Goal: Check status: Check status

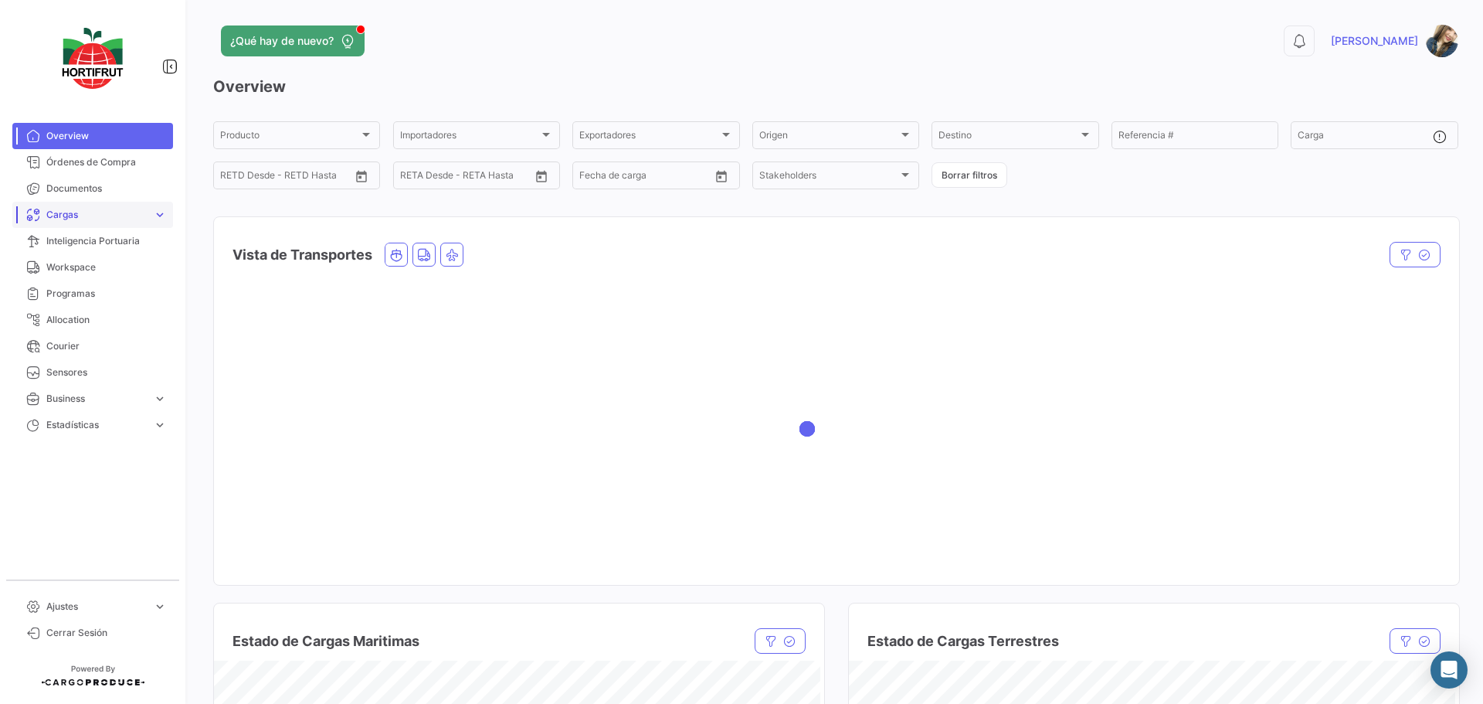
click at [154, 222] on span "expand_more" at bounding box center [160, 215] width 14 height 14
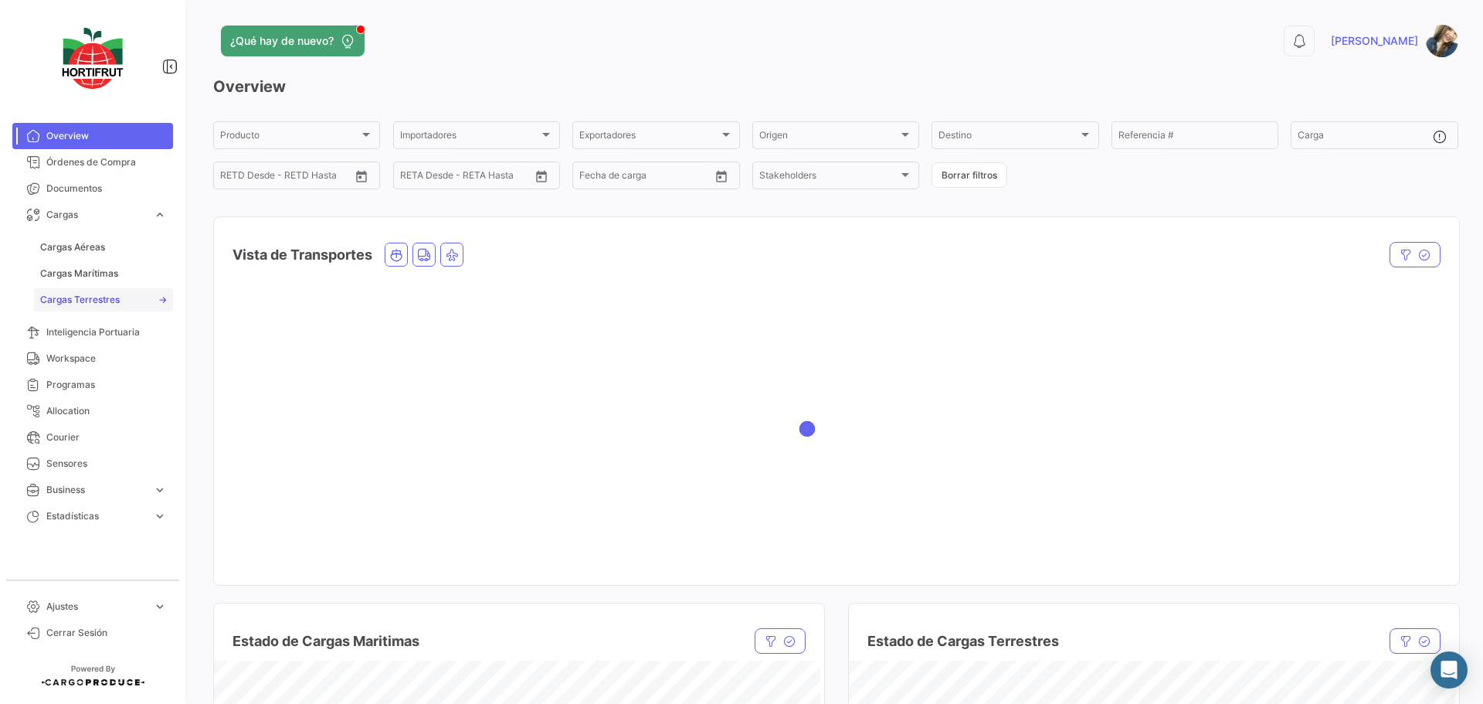
click at [97, 293] on span "Cargas Terrestres" at bounding box center [80, 300] width 80 height 14
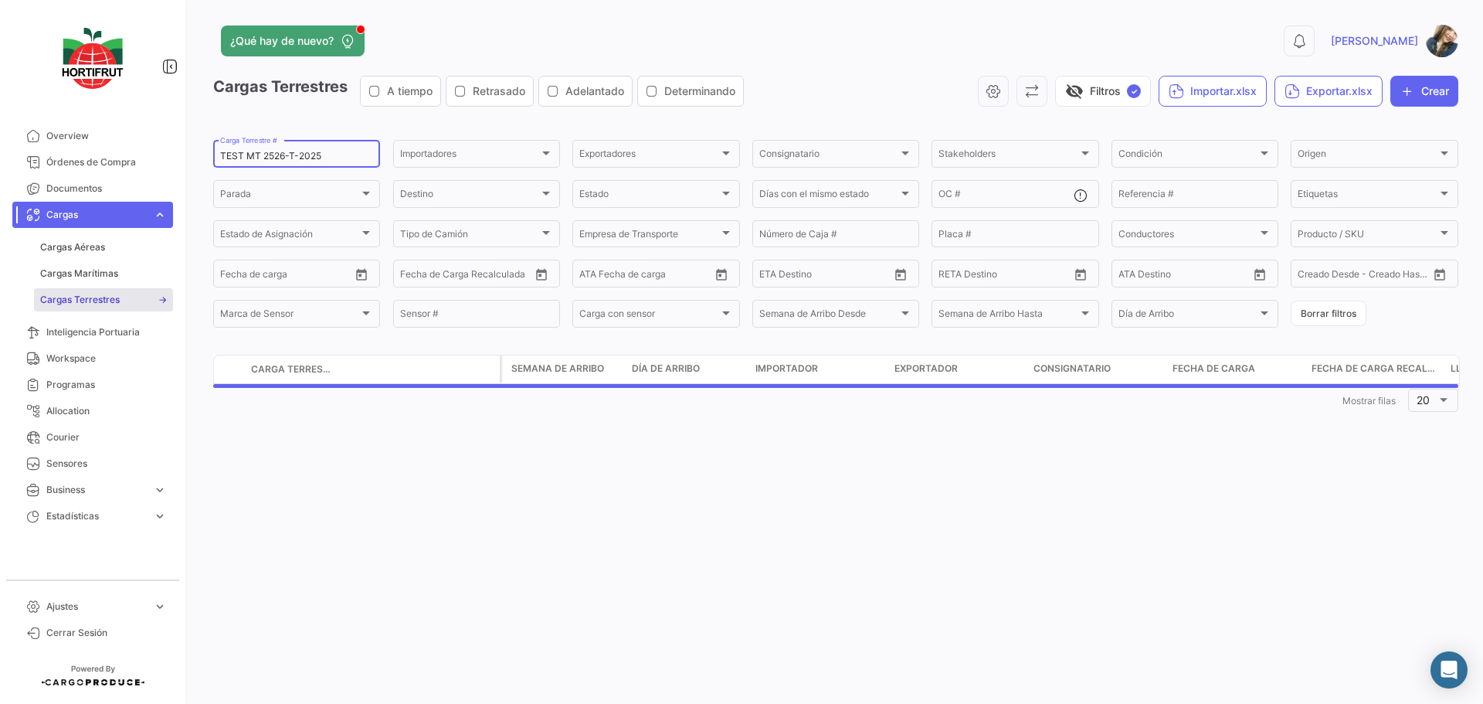
click at [321, 158] on input "TEST MT 2526-T-2025" at bounding box center [296, 156] width 153 height 11
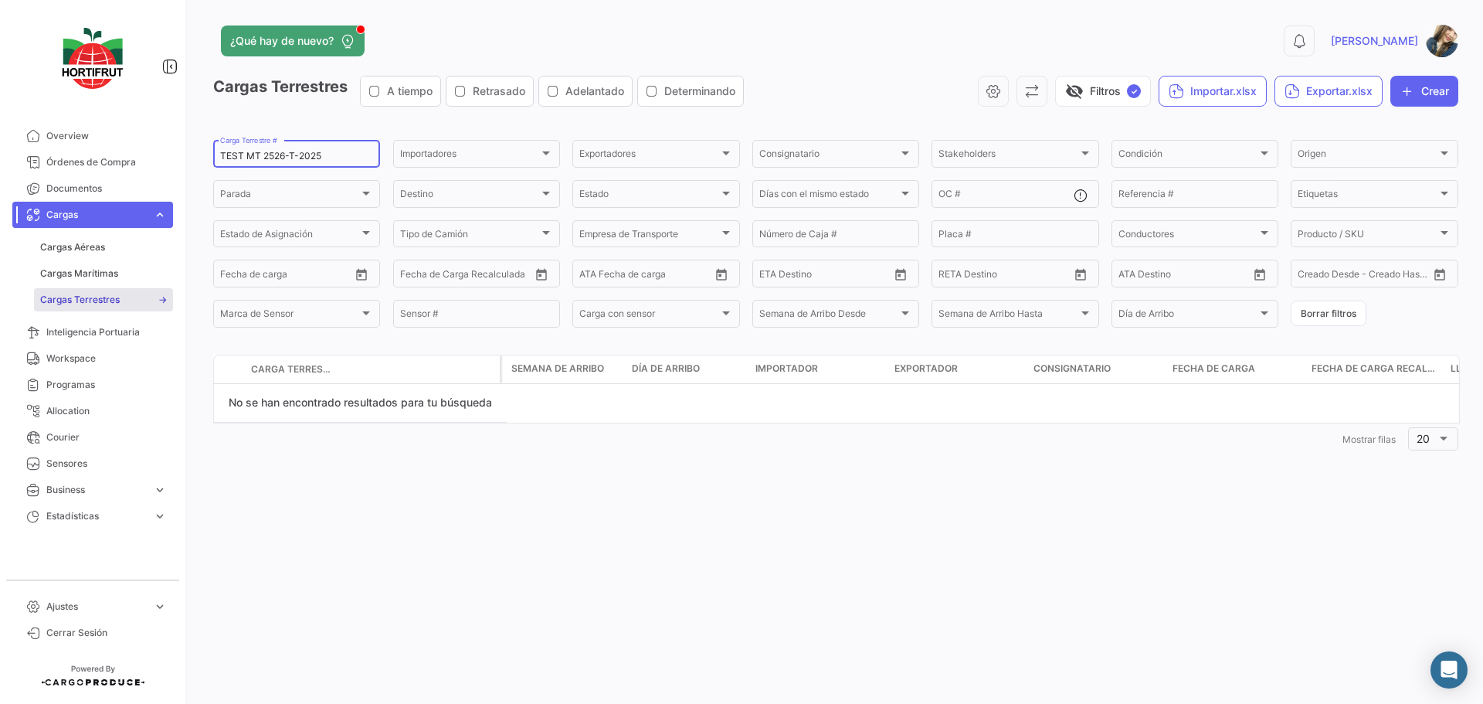
paste input "2526-T-0084"
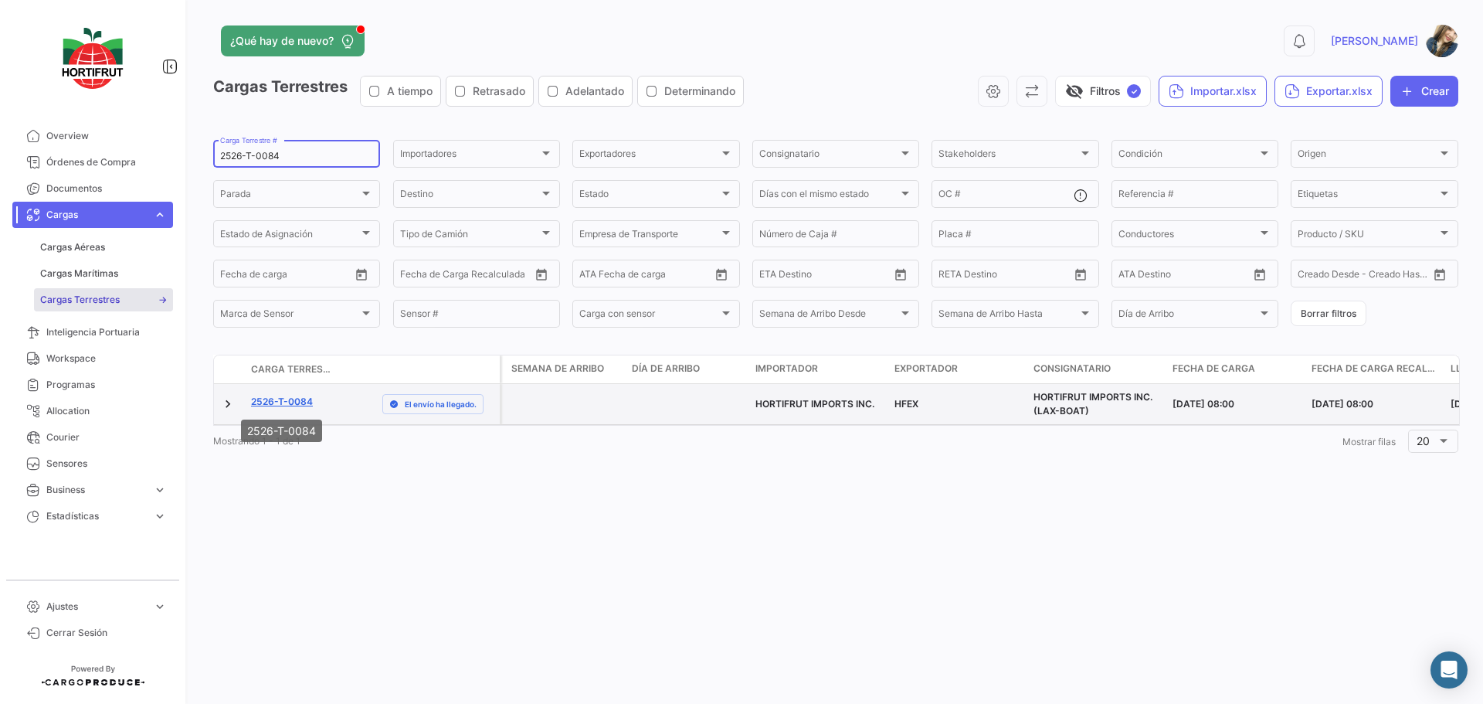
type input "2526-T-0084"
click at [302, 404] on link "2526-T-0084" at bounding box center [282, 402] width 62 height 14
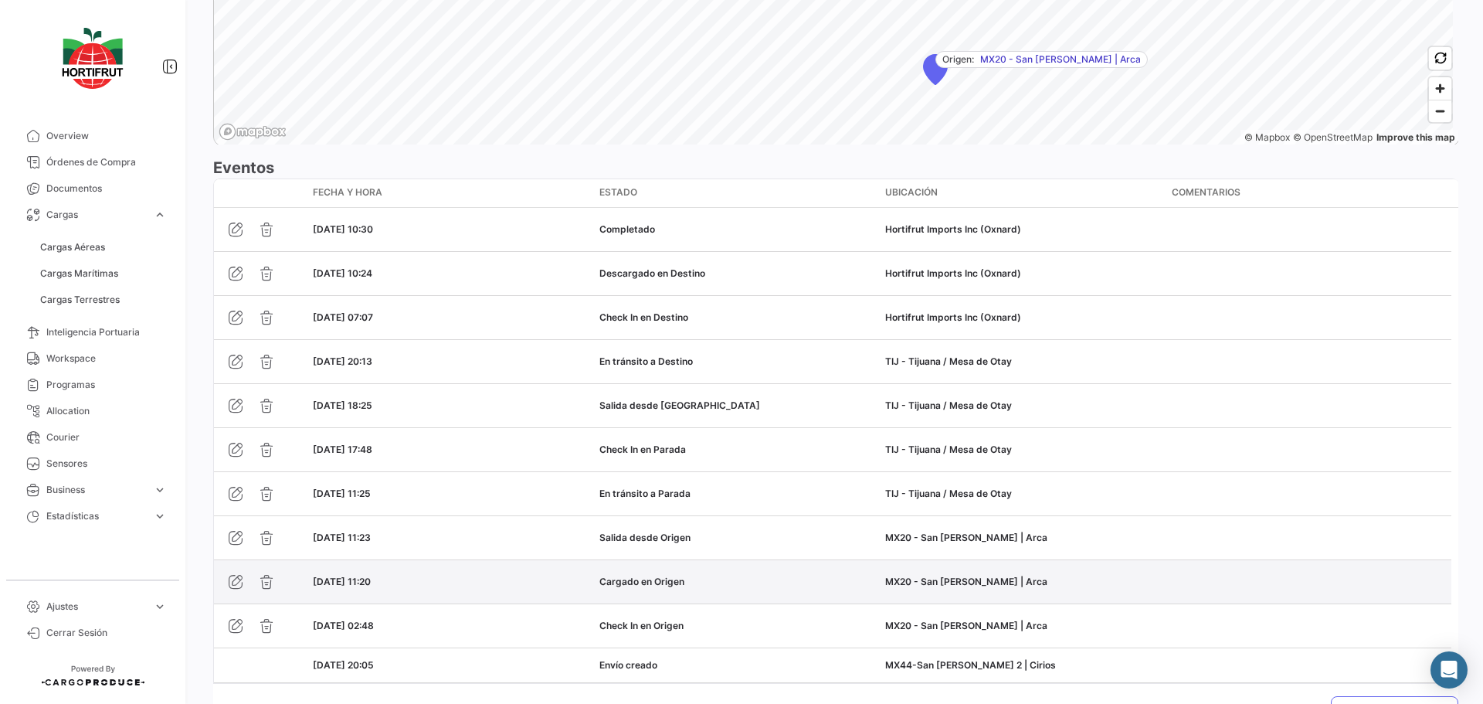
scroll to position [1231, 0]
